Goal: Understand process/instructions: Learn how to perform a task or action

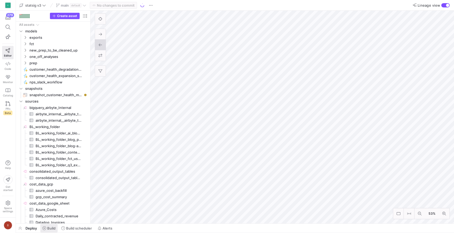
click at [57, 229] on span at bounding box center [48, 228] width 17 height 9
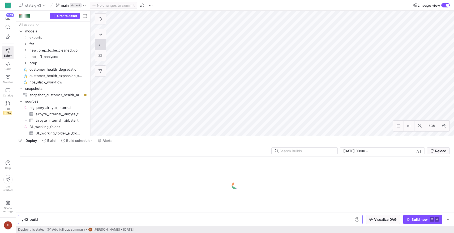
scroll to position [0, 16]
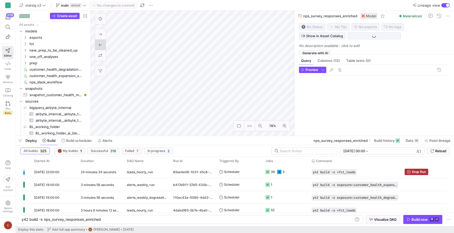
type textarea "y42 build -s nps_survey_responses_enriched"
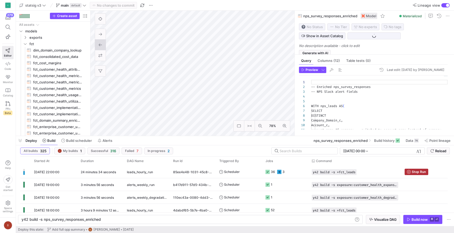
scroll to position [77, 0]
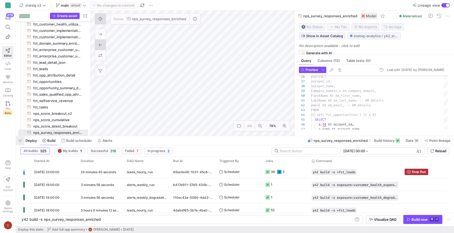
click at [22, 142] on span "button" at bounding box center [20, 140] width 9 height 9
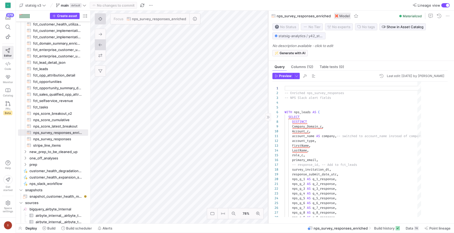
drag, startPoint x: 295, startPoint y: 138, endPoint x: 262, endPoint y: 138, distance: 32.7
click at [268, 138] on div at bounding box center [268, 117] width 0 height 213
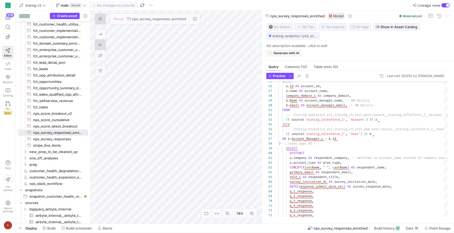
click at [165, 73] on div "Focus nps_survey_responses_enriched 0" at bounding box center [148, 44] width 106 height 63
click at [157, 74] on div "Focus nps_survey_responses_enriched 0" at bounding box center [148, 44] width 106 height 63
click at [137, 71] on div "Focus nps_survey_responses_enriched 0" at bounding box center [148, 44] width 106 height 63
